Goal: Transaction & Acquisition: Subscribe to service/newsletter

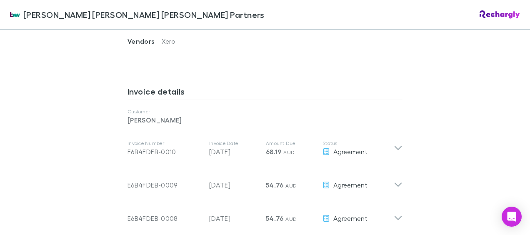
scroll to position [410, 0]
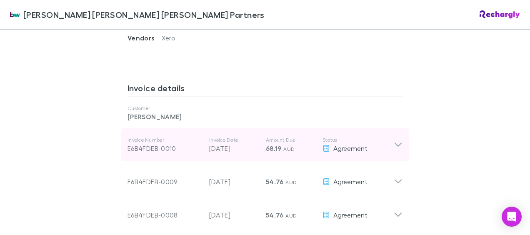
click at [397, 140] on icon at bounding box center [397, 145] width 9 height 10
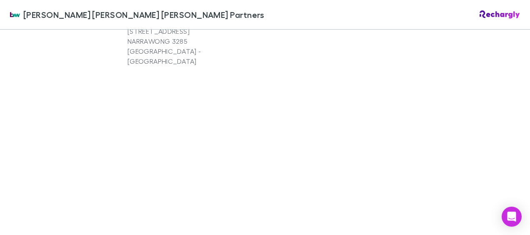
scroll to position [1070, 0]
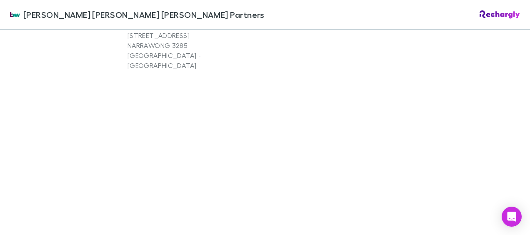
click at [457, 197] on div "[PERSON_NAME] [PERSON_NAME] [PERSON_NAME] Partners [PERSON_NAME] [PERSON_NAME] …" at bounding box center [265, 117] width 530 height 235
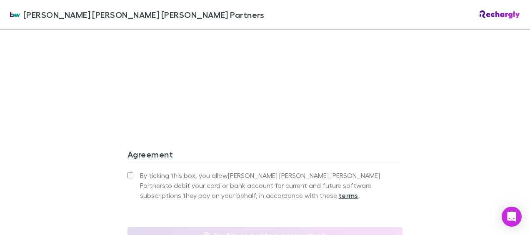
scroll to position [1231, 0]
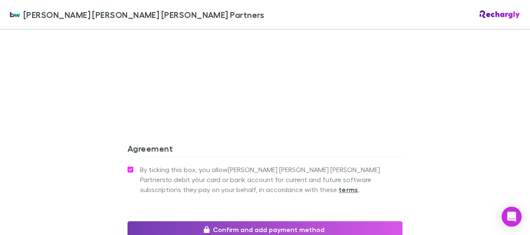
click at [266, 221] on button "Confirm and add payment method" at bounding box center [264, 229] width 275 height 17
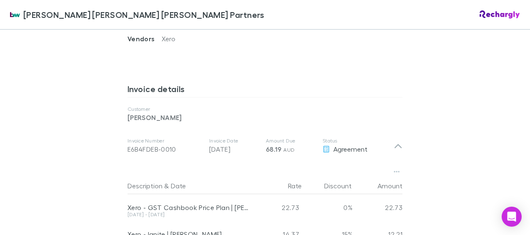
scroll to position [286, 0]
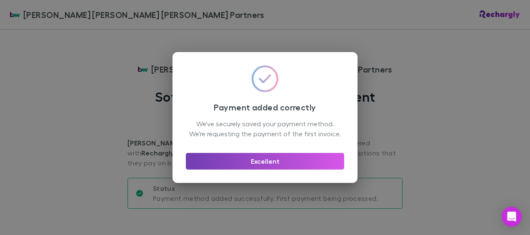
click at [285, 162] on button "Excellent" at bounding box center [265, 161] width 158 height 17
